Goal: Use online tool/utility: Utilize a website feature to perform a specific function

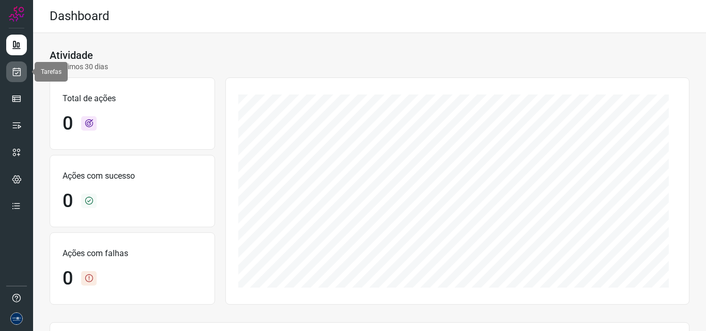
click at [17, 64] on link at bounding box center [16, 72] width 21 height 21
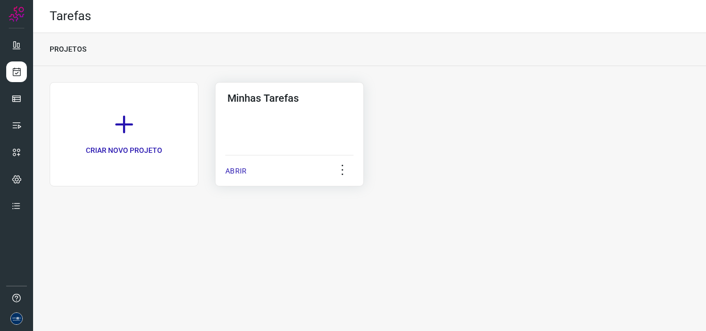
click at [234, 173] on p "ABRIR" at bounding box center [235, 171] width 21 height 11
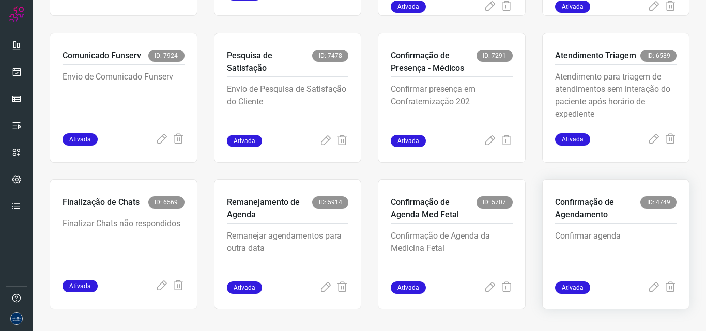
scroll to position [201, 0]
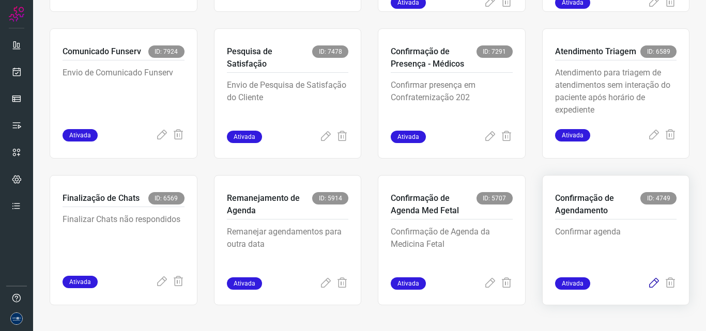
click at [648, 283] on icon at bounding box center [654, 284] width 12 height 12
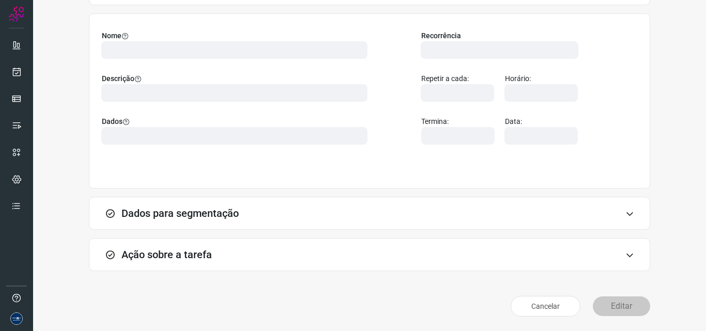
scroll to position [72, 0]
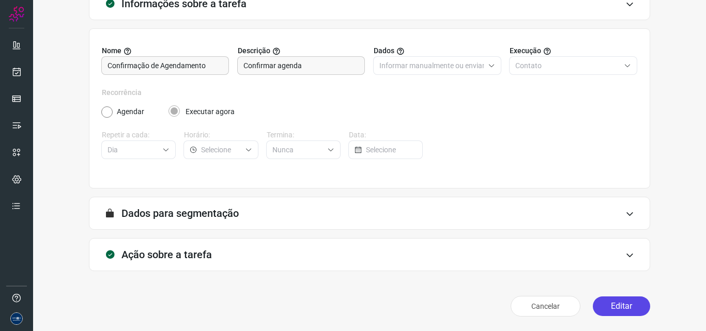
click at [608, 312] on button "Editar" at bounding box center [621, 307] width 57 height 20
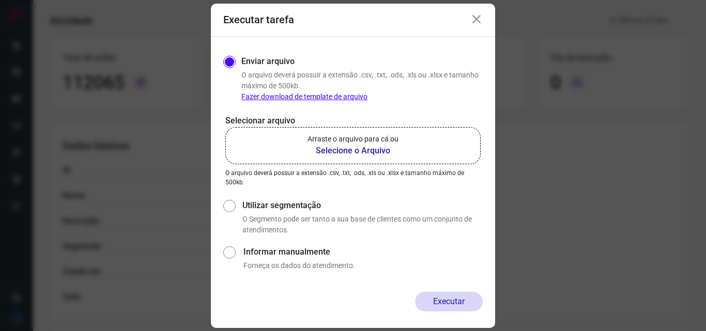
click at [386, 149] on b "Selecione o Arquivo" at bounding box center [353, 151] width 91 height 12
click at [0, 0] on input "Arraste o arquivo para cá ou Selecione o Arquivo" at bounding box center [0, 0] width 0 height 0
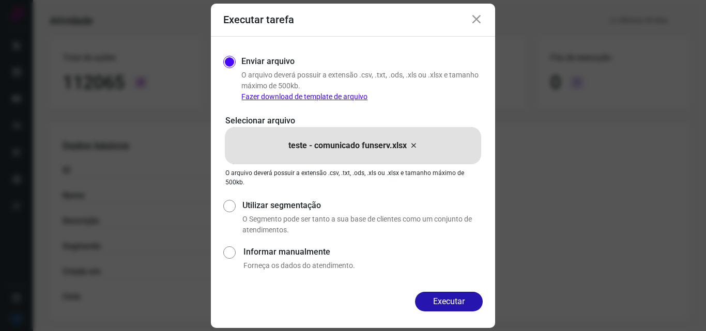
click at [411, 145] on icon at bounding box center [413, 146] width 8 height 12
click at [0, 0] on input "teste - comunicado funserv.xlsx" at bounding box center [0, 0] width 0 height 0
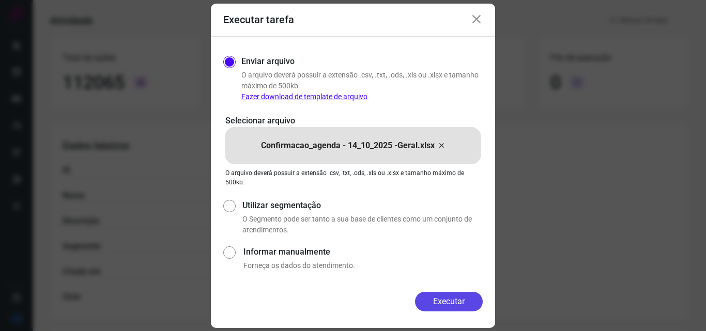
click at [440, 298] on button "Executar" at bounding box center [449, 302] width 68 height 20
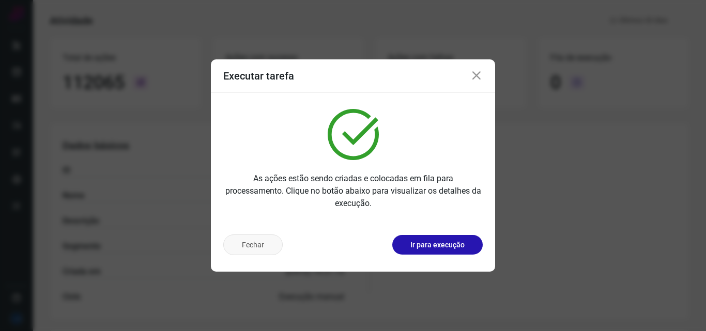
click at [241, 247] on button "Fechar" at bounding box center [252, 245] width 59 height 21
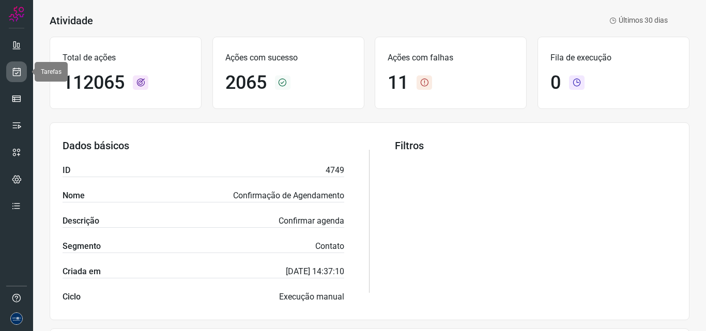
click at [11, 79] on link at bounding box center [16, 72] width 21 height 21
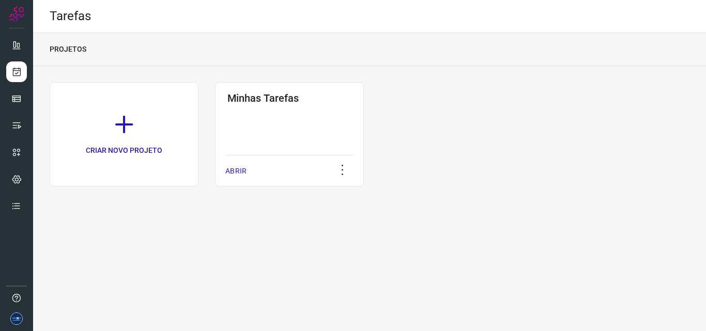
click at [537, 173] on div "CRIAR NOVO PROJETO Minhas Tarefas ABRIR" at bounding box center [370, 134] width 640 height 104
click at [17, 47] on icon at bounding box center [16, 45] width 10 height 10
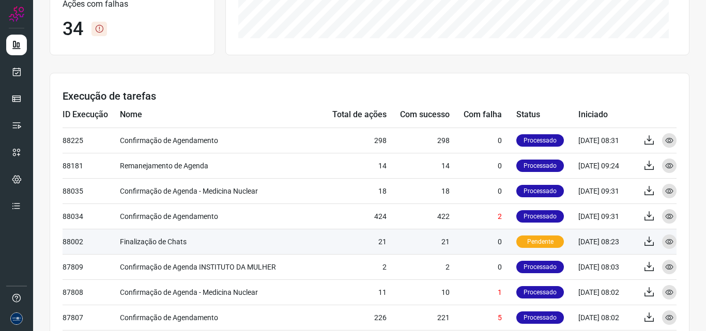
scroll to position [258, 0]
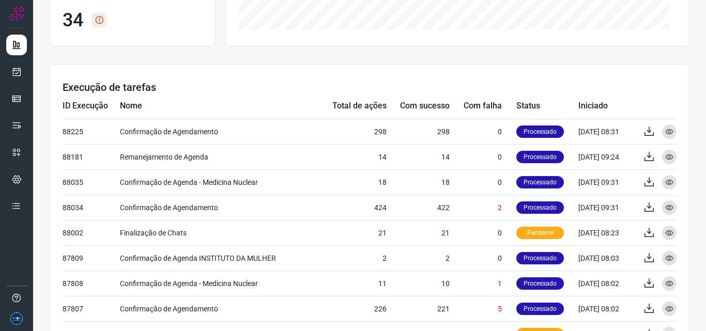
click at [391, 87] on h3 "Execução de tarefas" at bounding box center [370, 87] width 614 height 12
click at [12, 77] on link at bounding box center [16, 72] width 21 height 21
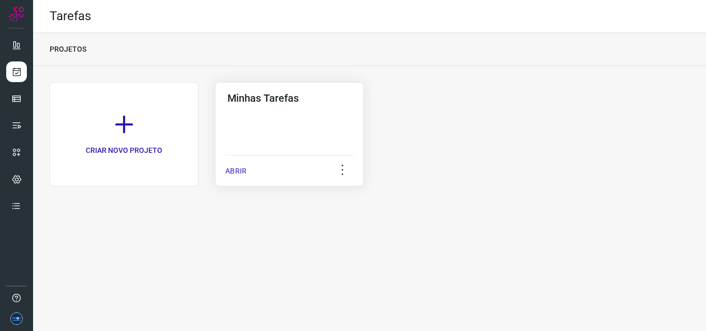
click at [227, 171] on p "ABRIR" at bounding box center [235, 171] width 21 height 11
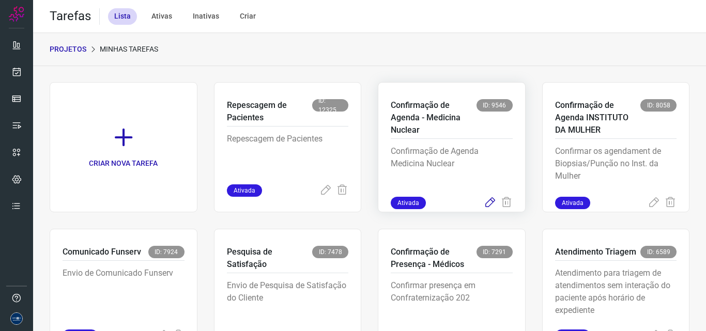
click at [487, 200] on icon at bounding box center [490, 203] width 12 height 12
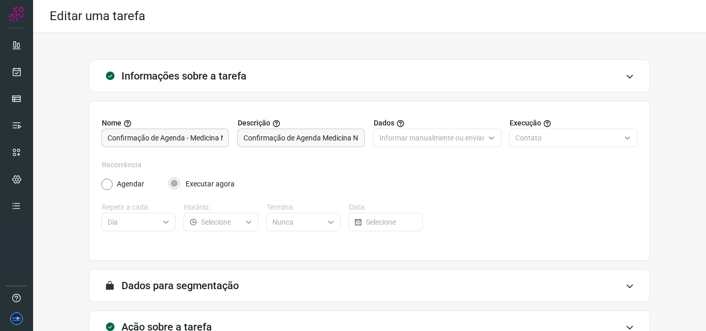
scroll to position [72, 0]
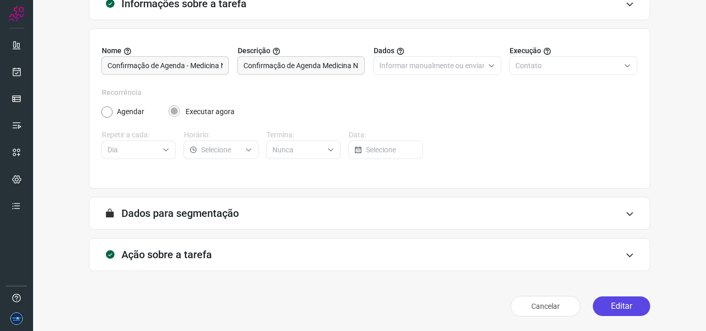
click at [617, 308] on button "Editar" at bounding box center [621, 307] width 57 height 20
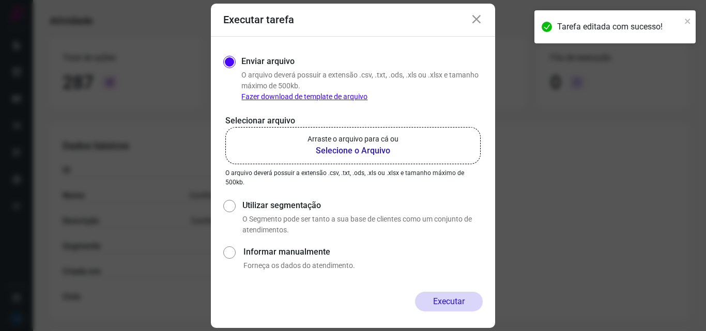
click at [375, 157] on b "Selecione o Arquivo" at bounding box center [353, 151] width 91 height 12
click at [0, 0] on input "Arraste o arquivo para cá ou Selecione o Arquivo" at bounding box center [0, 0] width 0 height 0
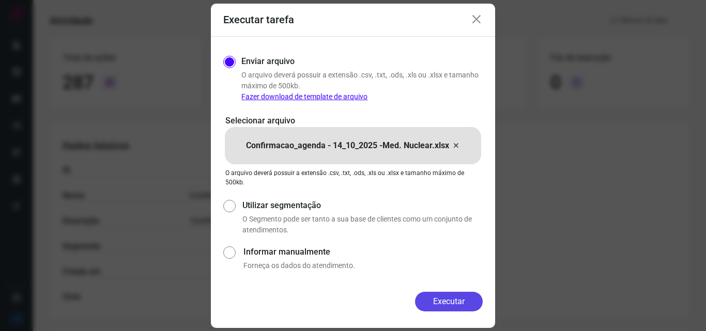
click at [465, 297] on button "Executar" at bounding box center [449, 302] width 68 height 20
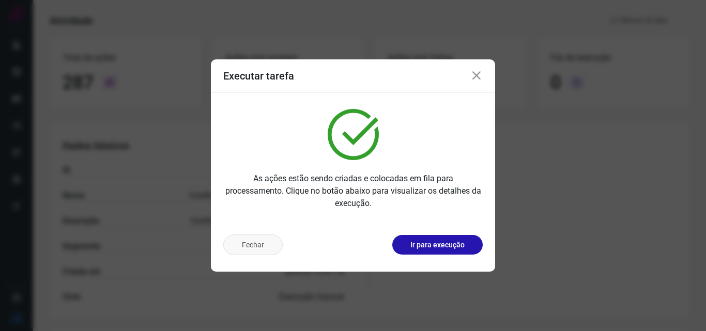
click at [255, 236] on button "Fechar" at bounding box center [252, 245] width 59 height 21
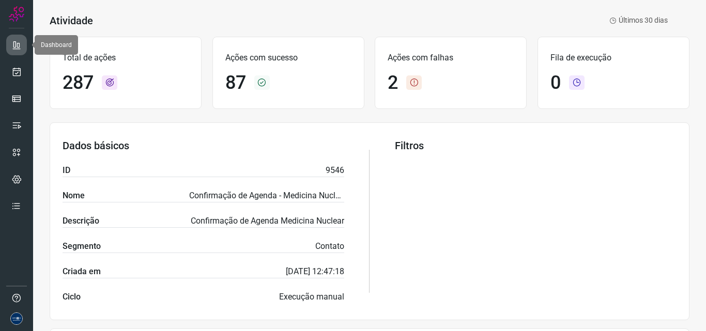
click at [20, 42] on icon at bounding box center [16, 45] width 10 height 10
